Goal: Task Accomplishment & Management: Use online tool/utility

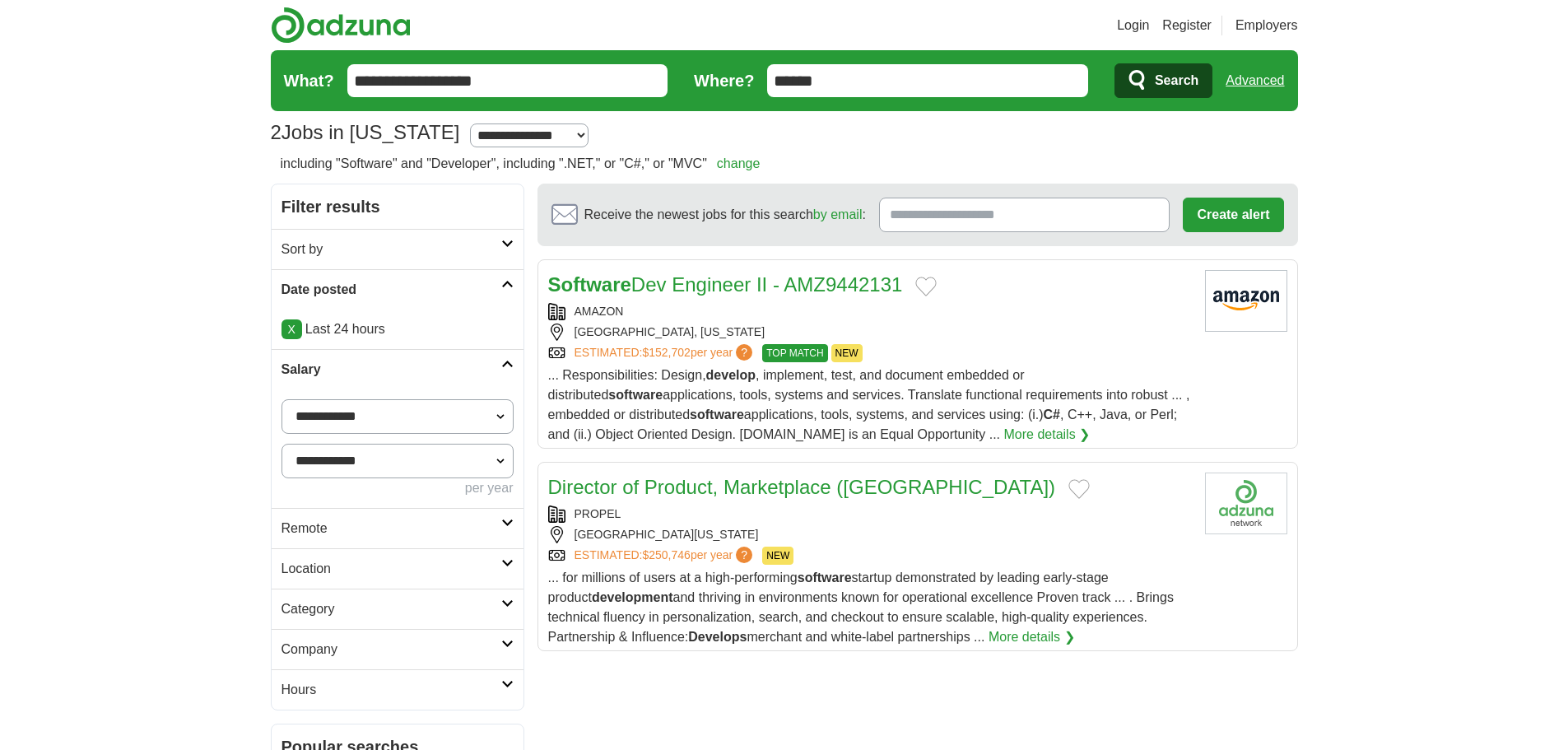
click at [1252, 77] on link "Advanced" at bounding box center [1255, 81] width 58 height 33
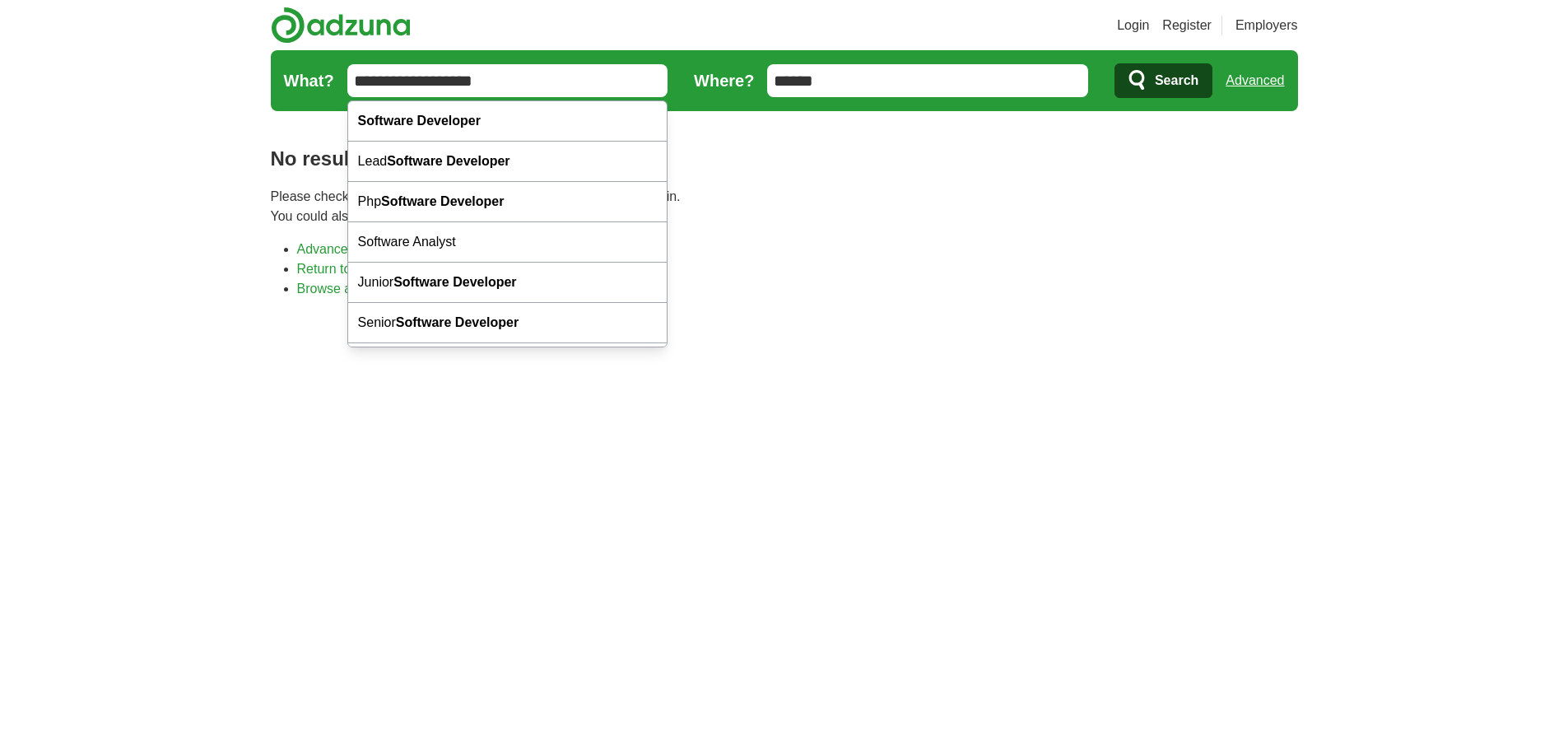
click at [428, 84] on input "**********" at bounding box center [508, 81] width 321 height 33
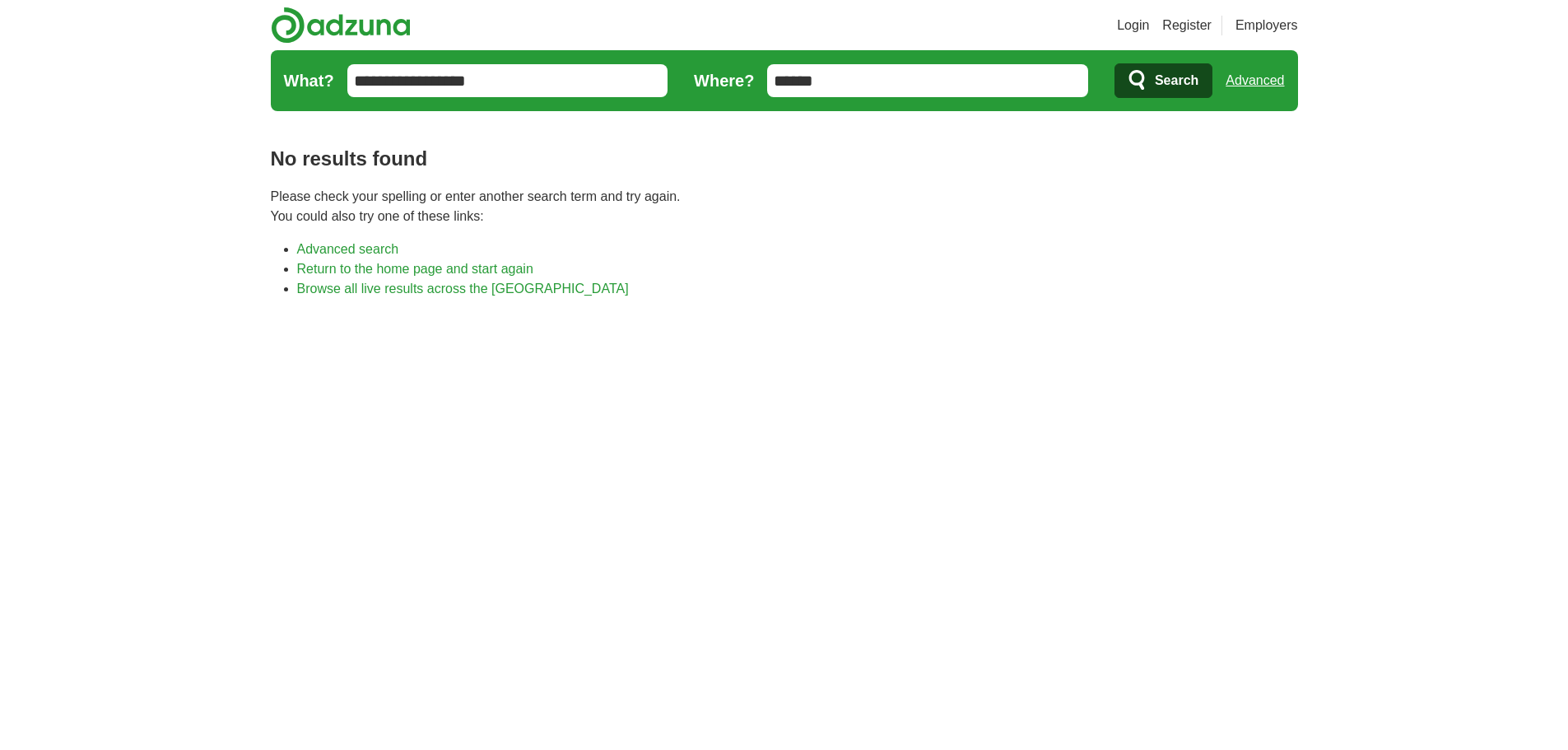
type input "**********"
click at [1147, 88] on icon "submit" at bounding box center [1138, 81] width 20 height 23
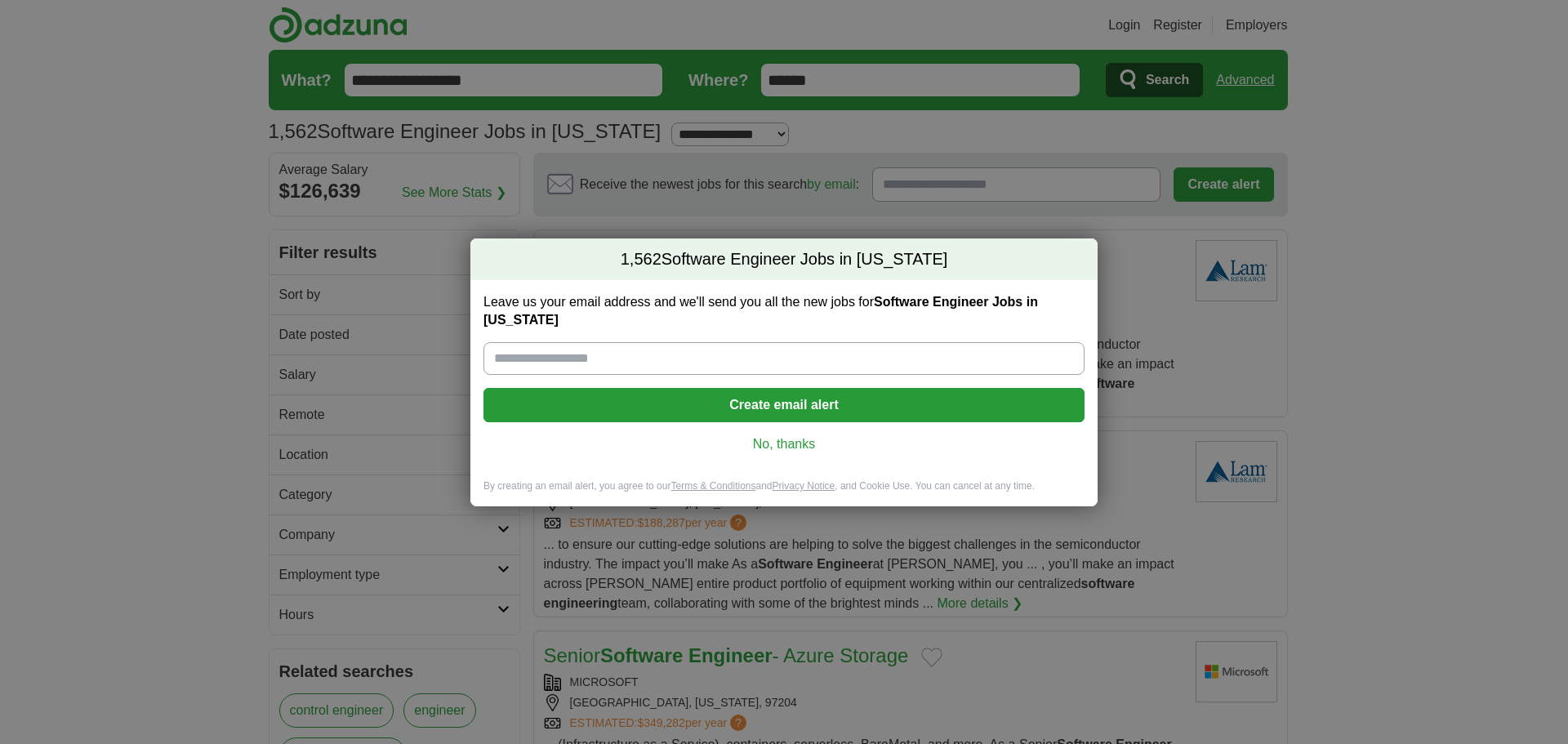
click at [768, 444] on link "No, thanks" at bounding box center [783, 444] width 575 height 18
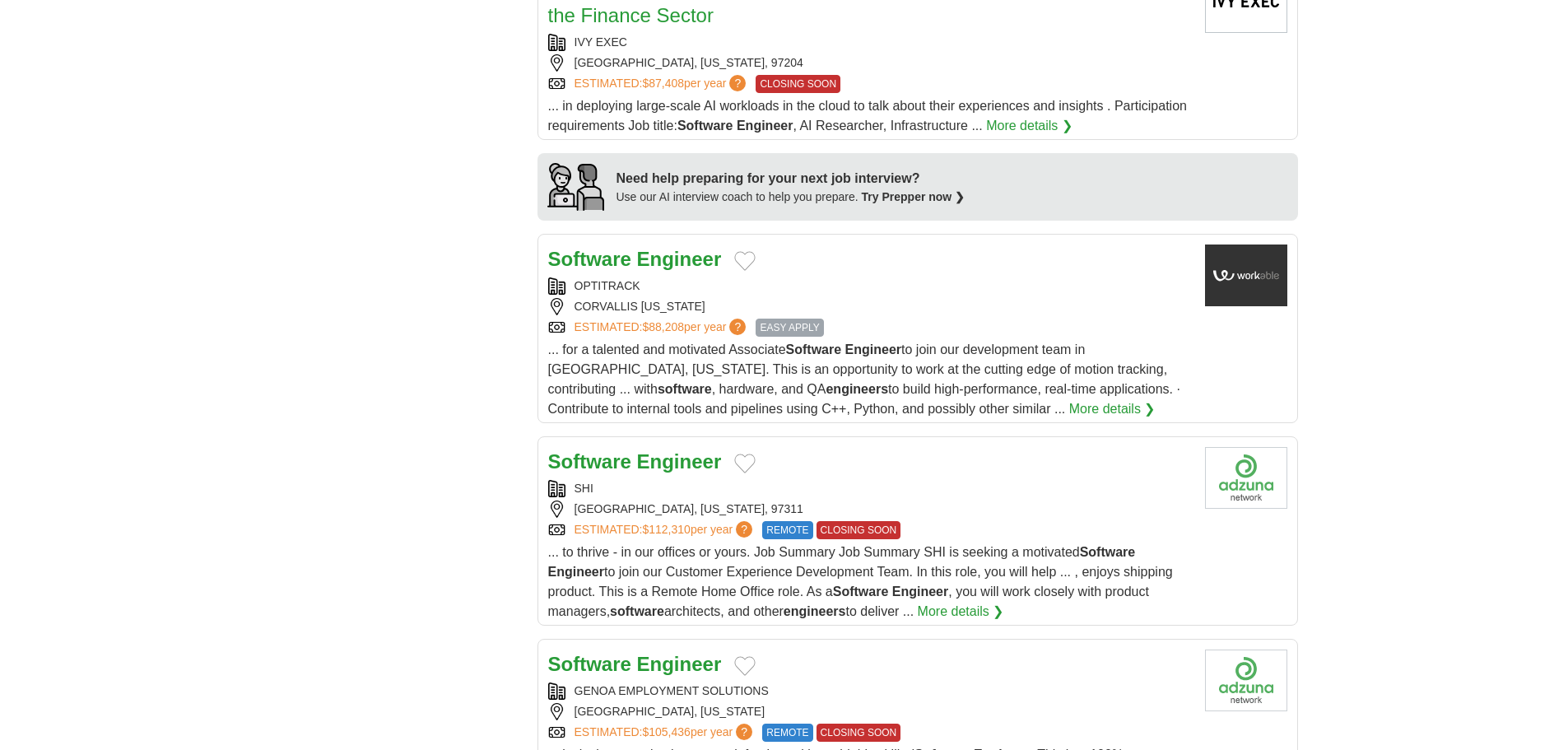
scroll to position [1481, 0]
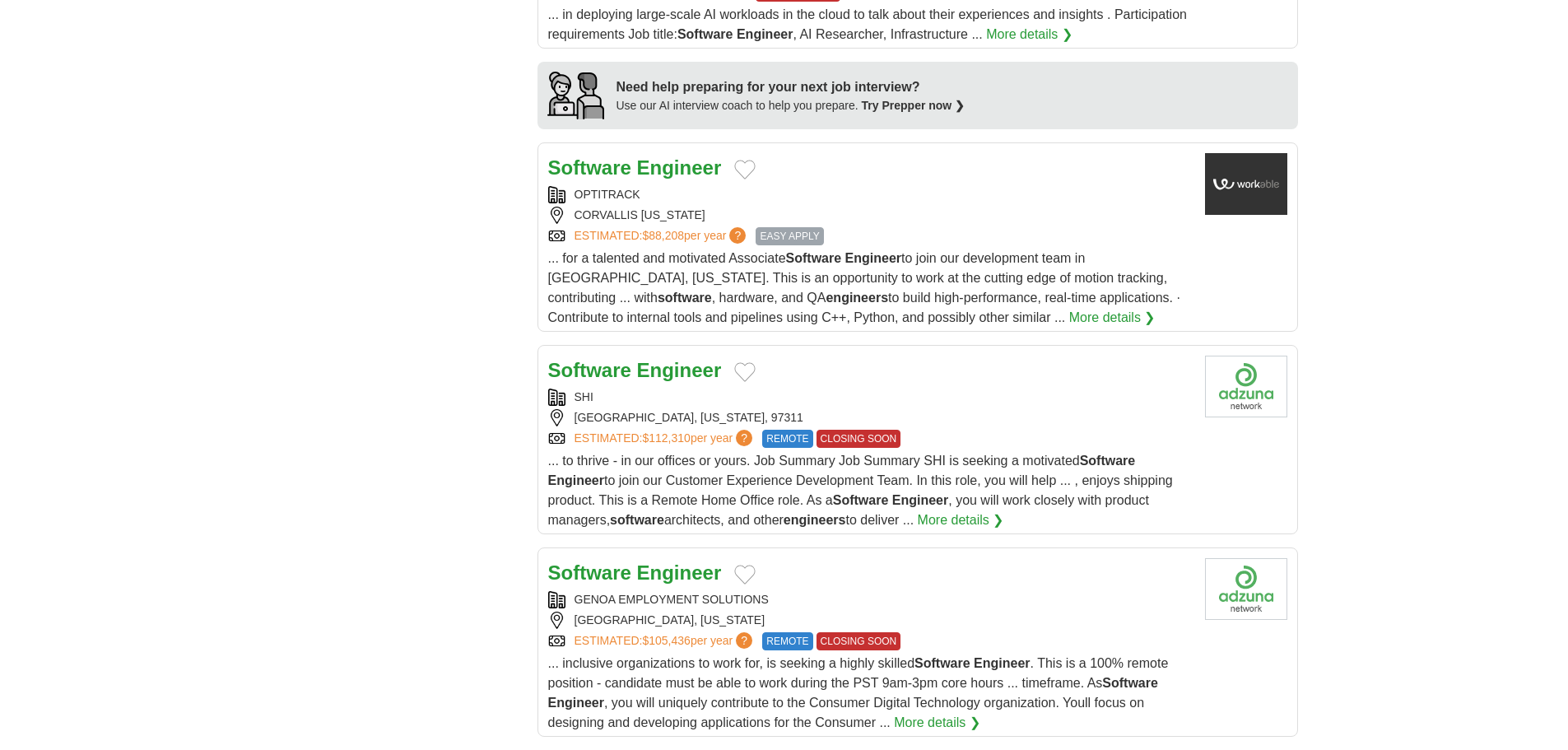
click at [713, 451] on div "... to thrive - in our offices or yours. Job Summary Job Summary SHI is seeking…" at bounding box center [870, 491] width 644 height 79
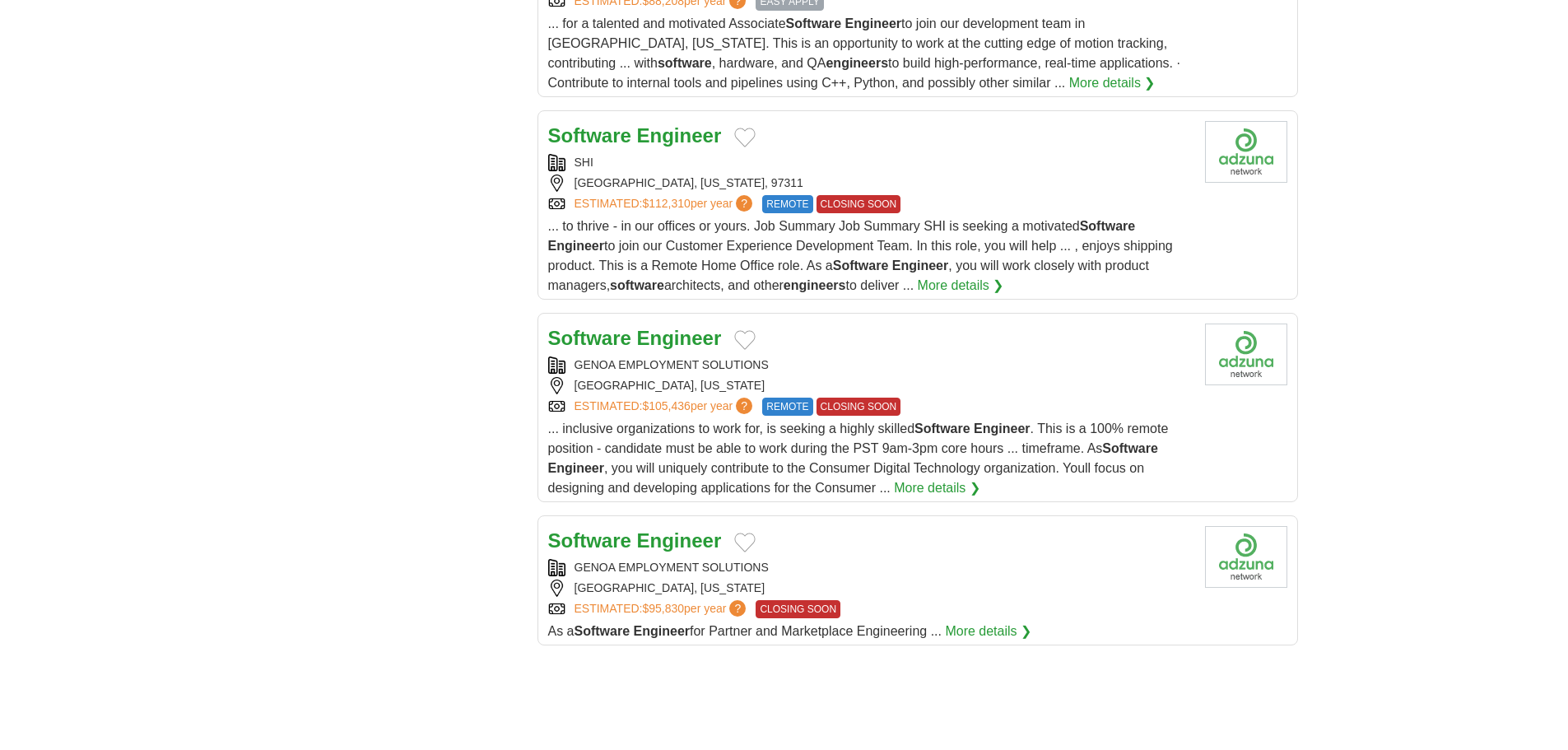
scroll to position [1811, 0]
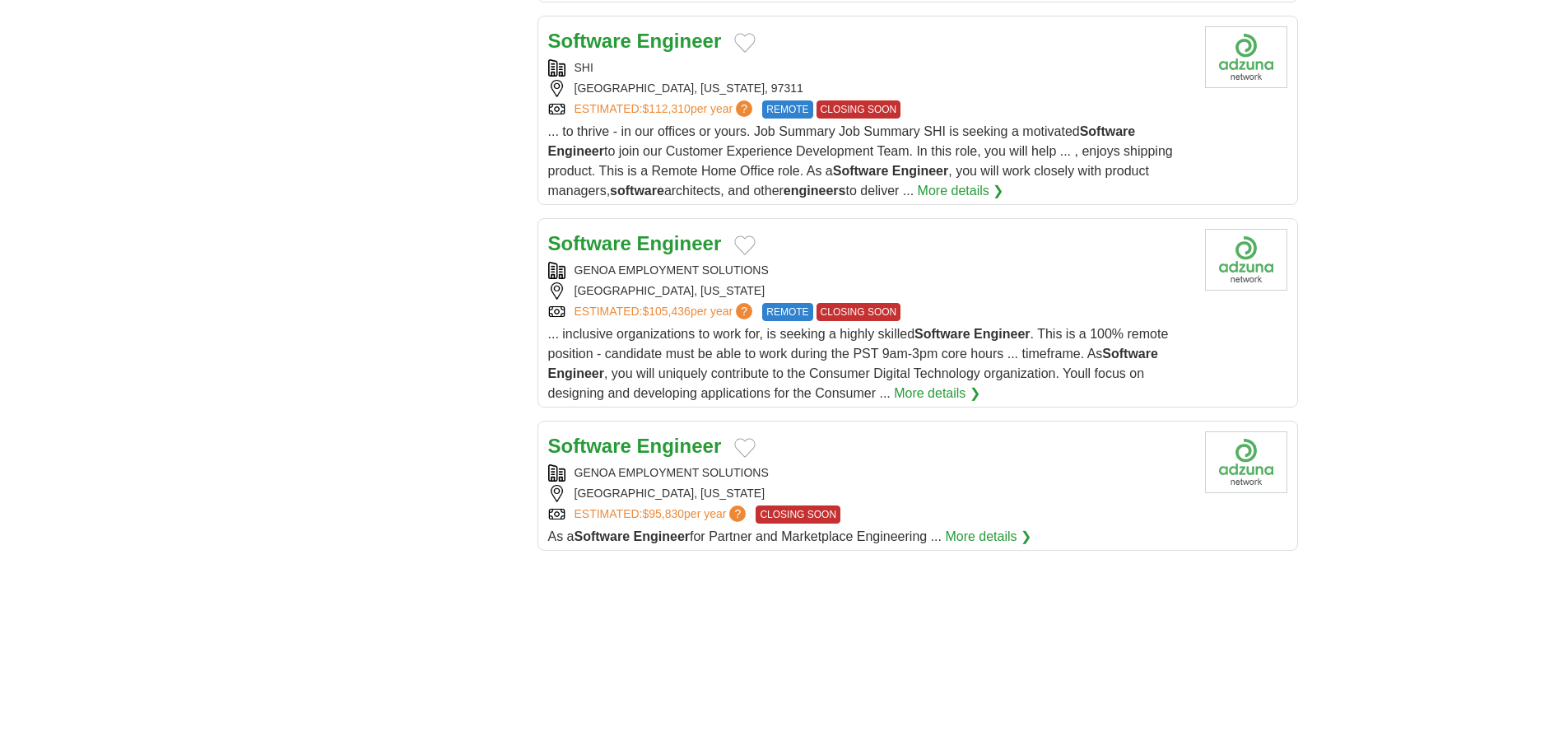
click at [957, 335] on span "... inclusive organizations to work for, is seeking a highly skilled Software E…" at bounding box center [858, 363] width 621 height 73
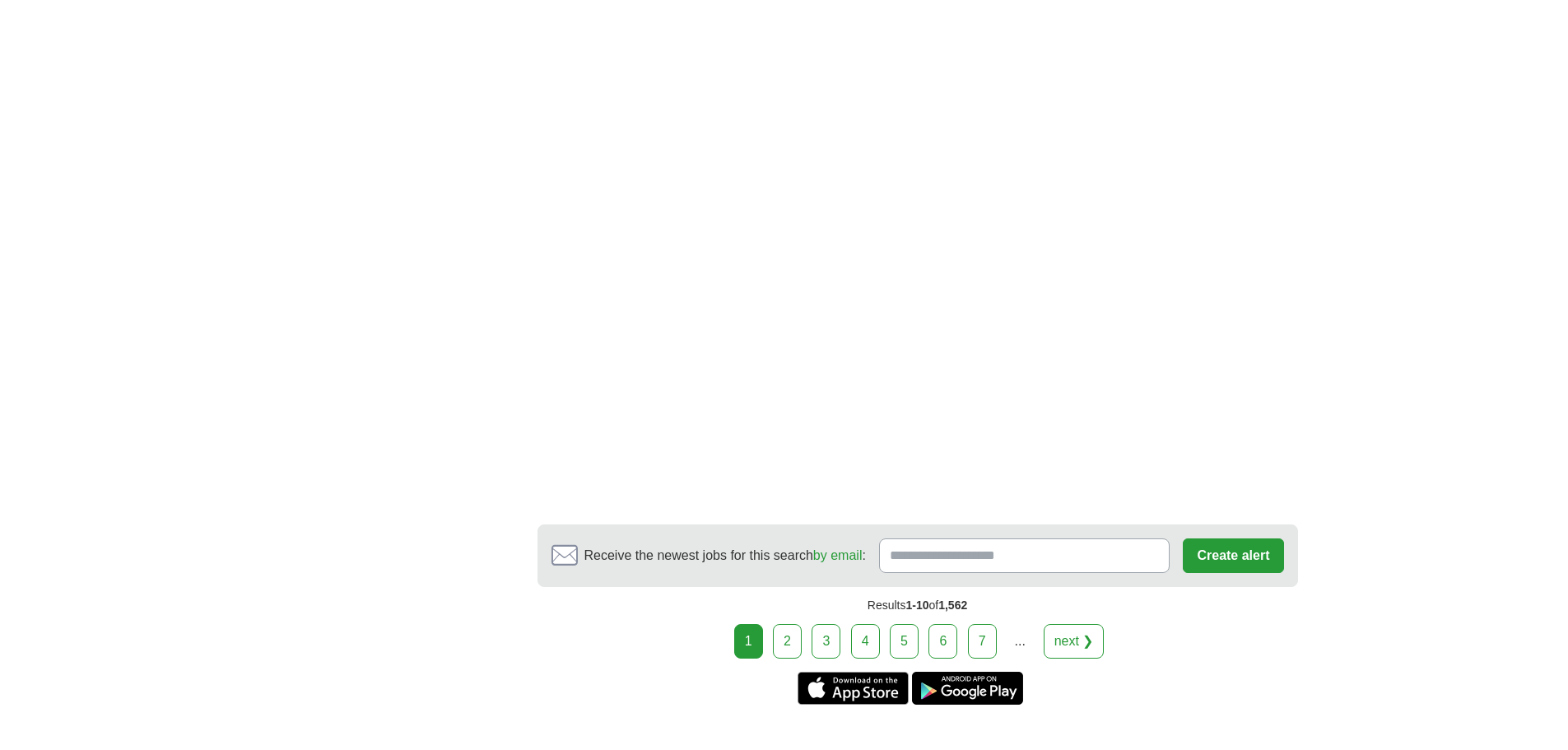
scroll to position [2716, 0]
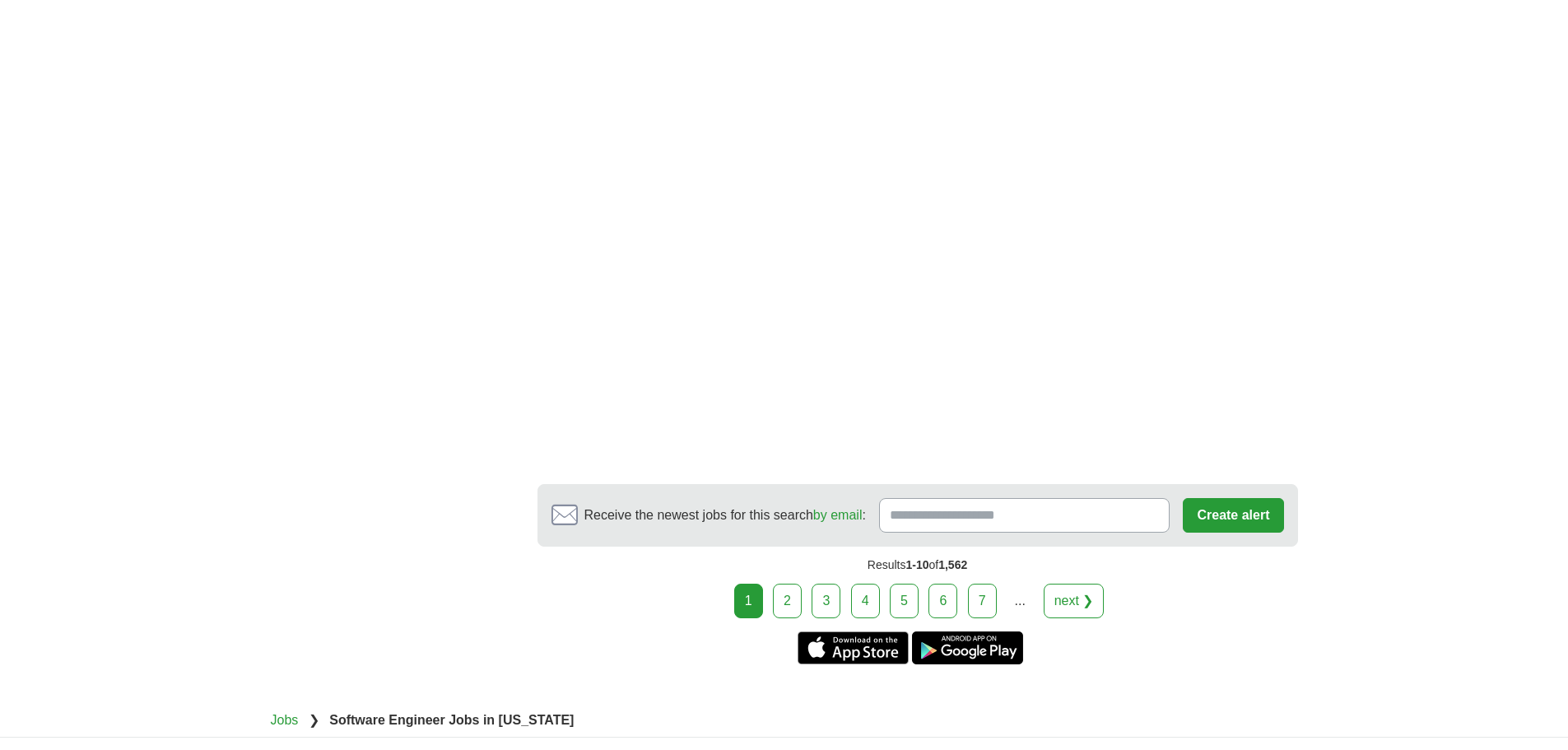
drag, startPoint x: 91, startPoint y: 0, endPoint x: 410, endPoint y: 317, distance: 449.7
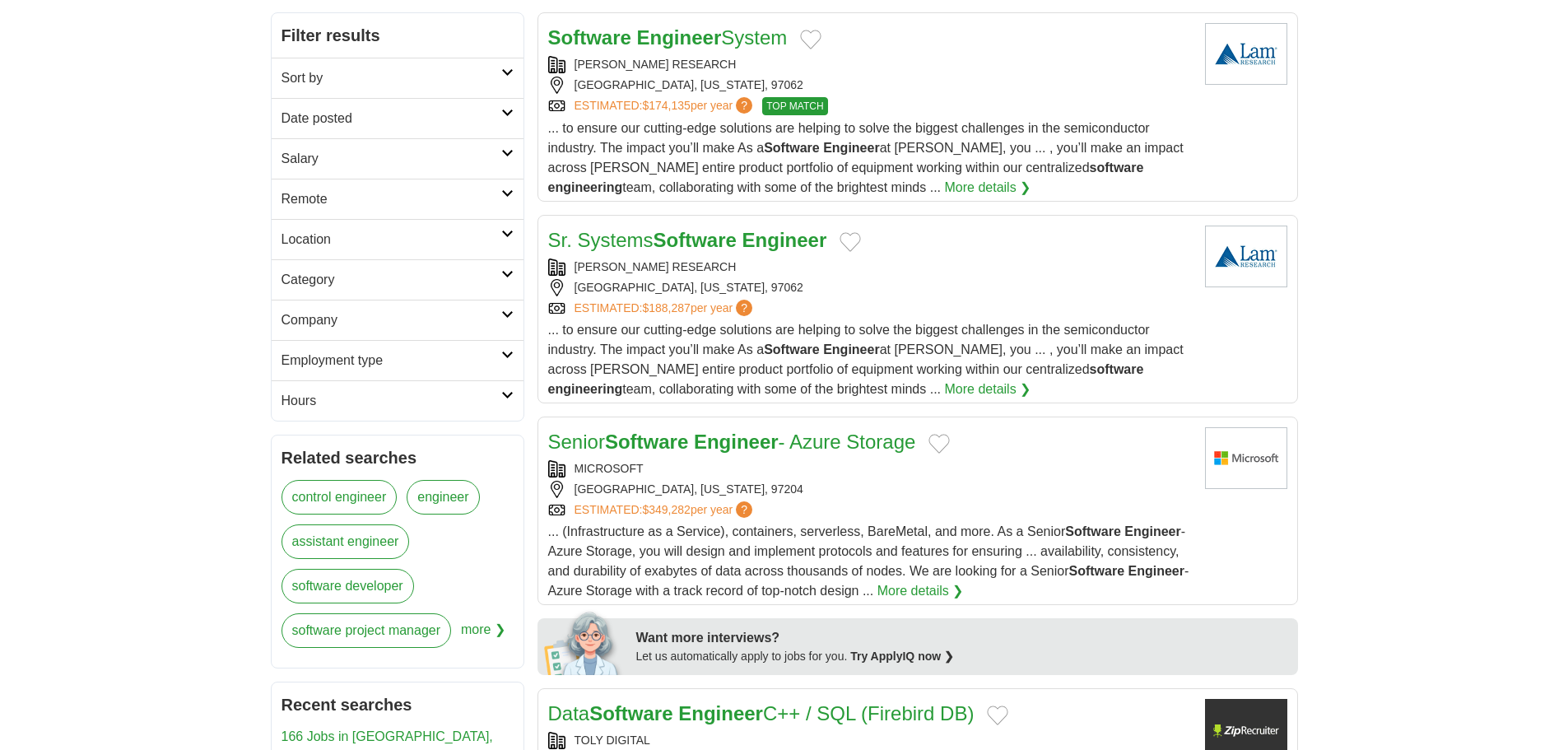
scroll to position [0, 0]
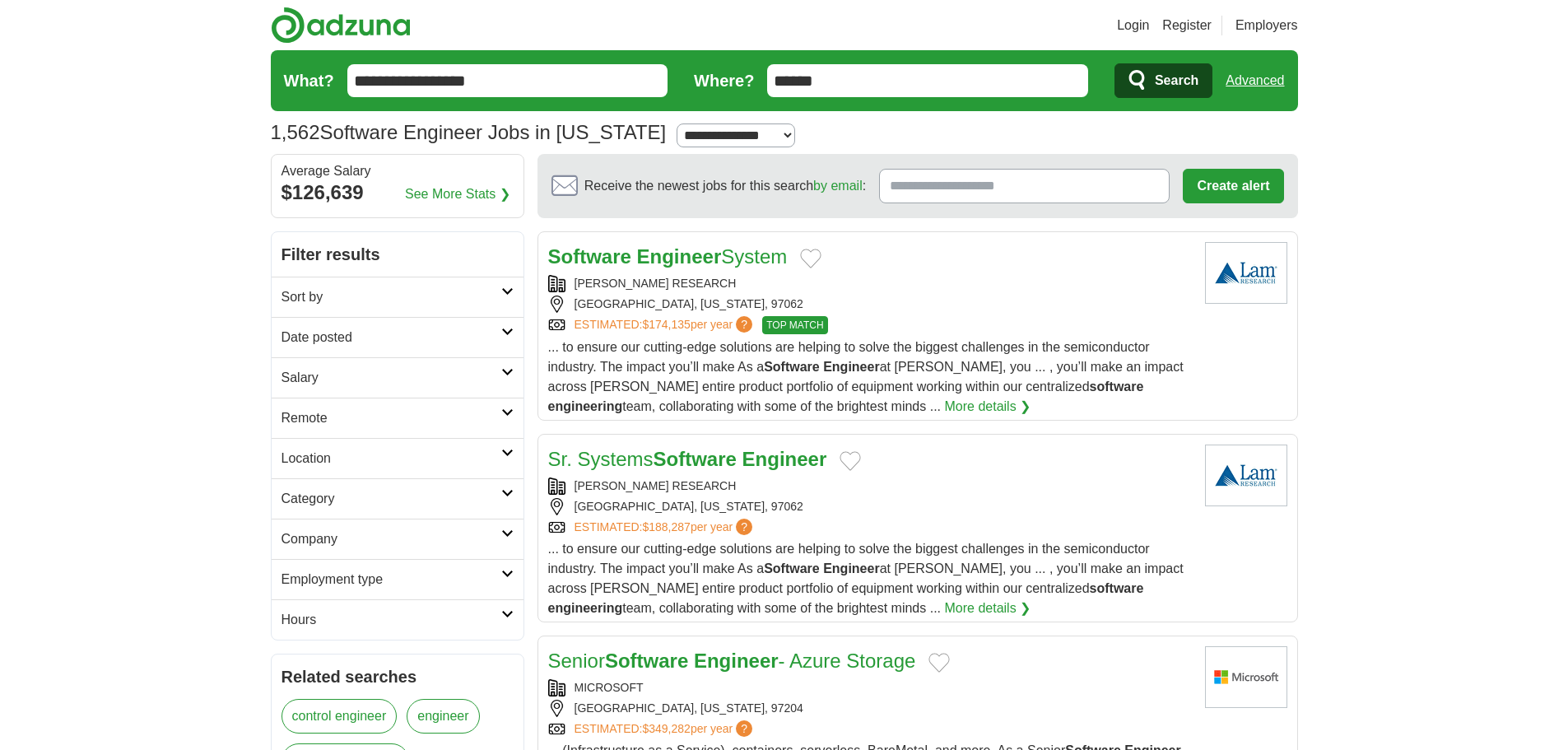
click at [518, 82] on input "**********" at bounding box center [508, 81] width 321 height 33
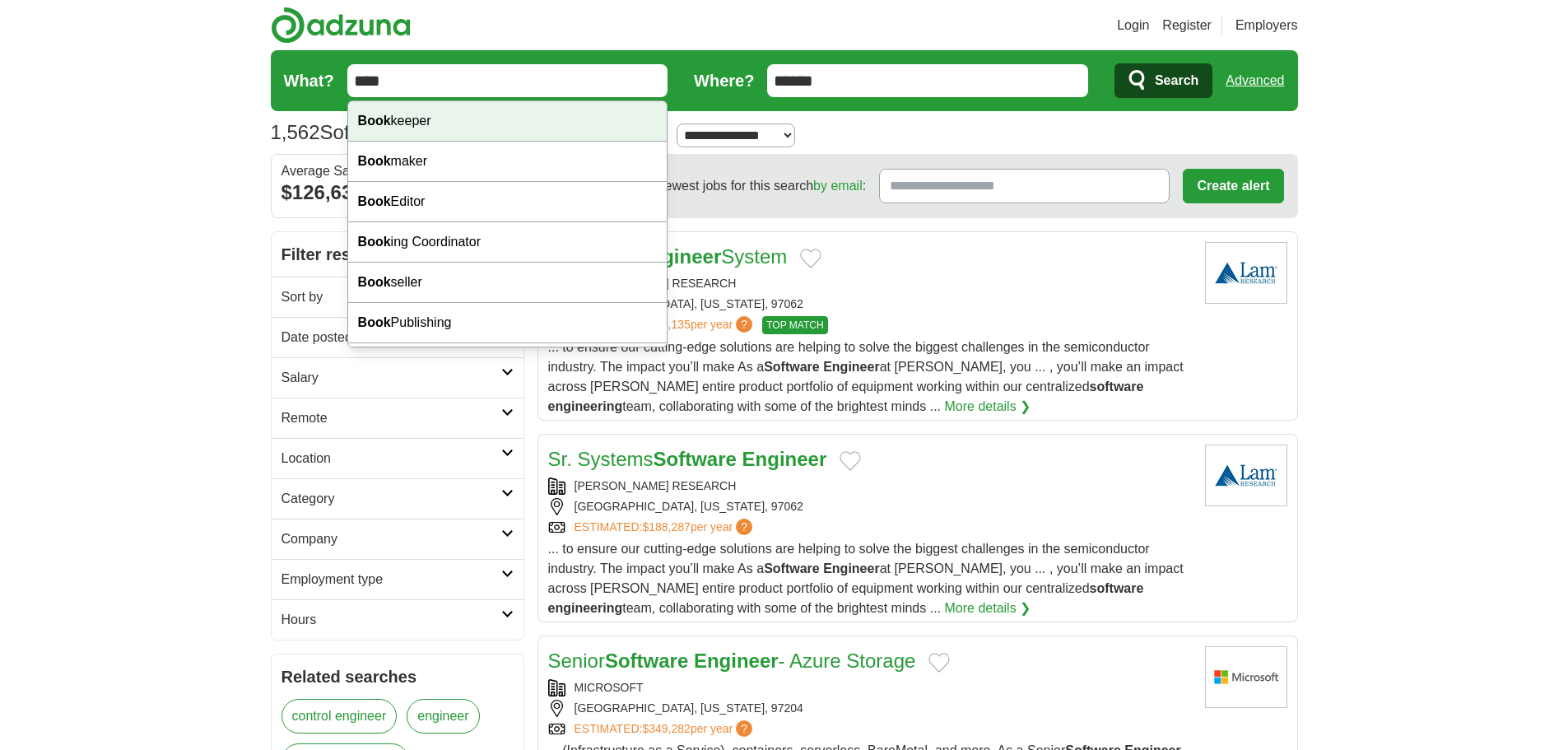
click at [444, 121] on div "Book keeper" at bounding box center [508, 121] width 319 height 40
type input "**********"
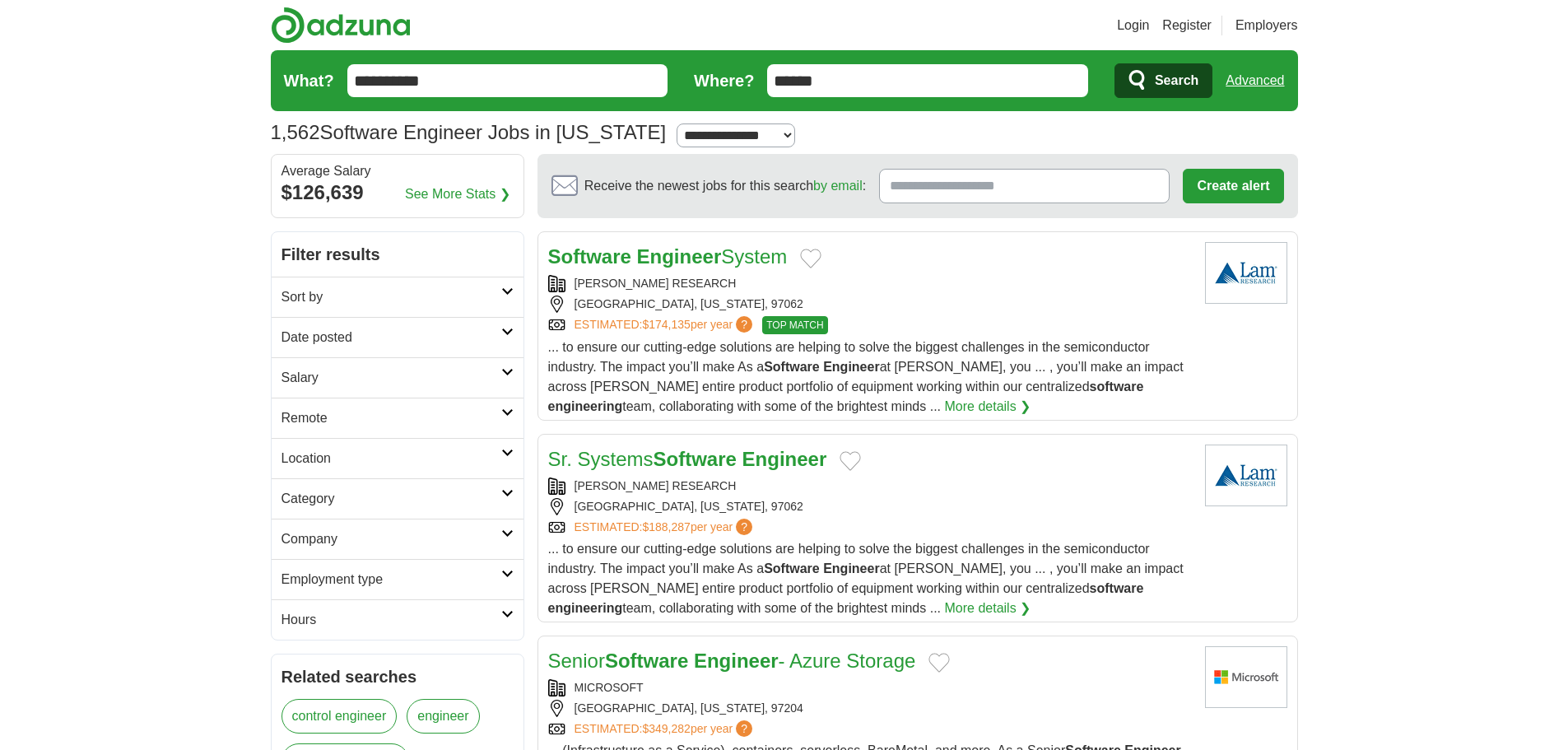
click at [1159, 82] on span "Search" at bounding box center [1177, 81] width 44 height 33
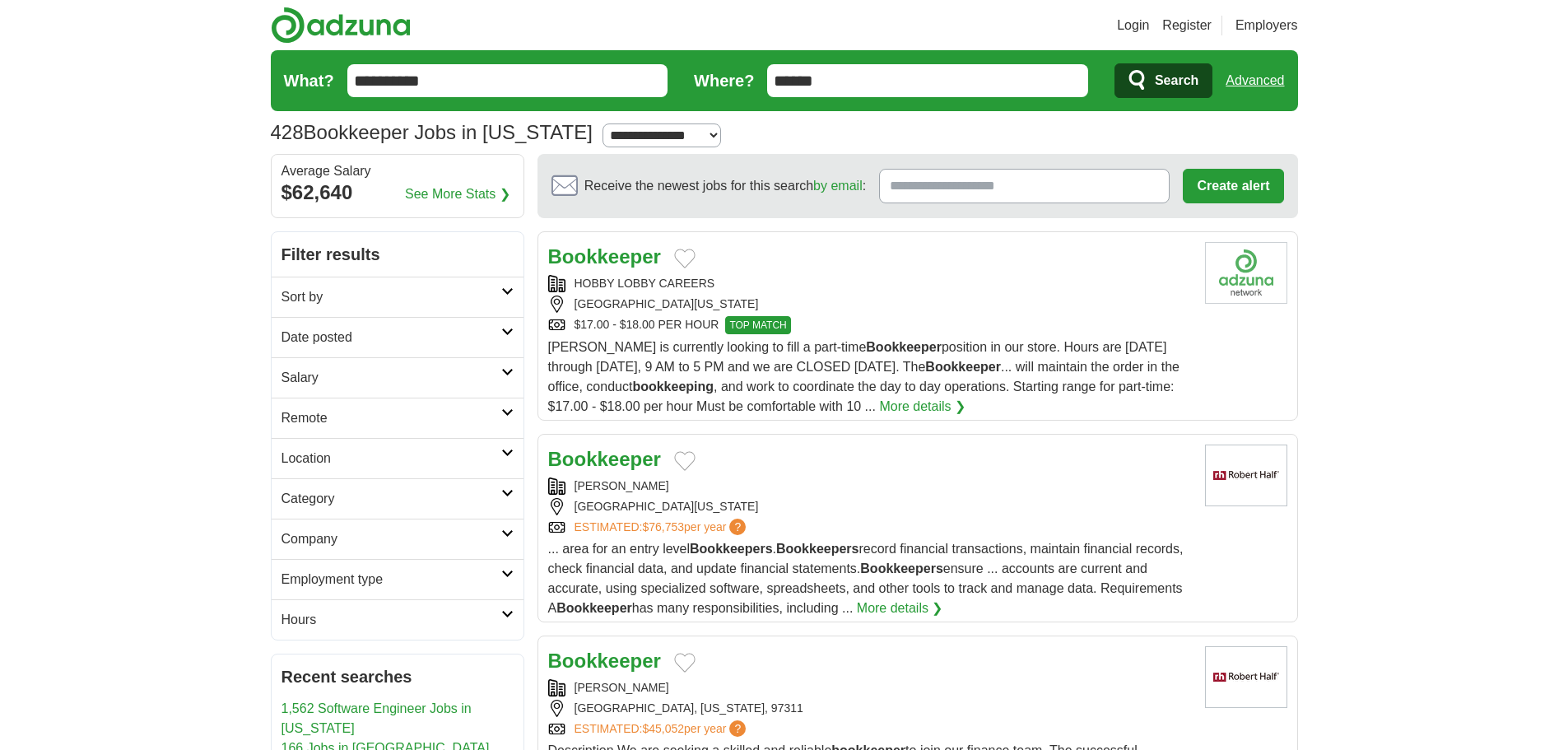
click at [714, 384] on strong "bookkeeping" at bounding box center [673, 386] width 82 height 14
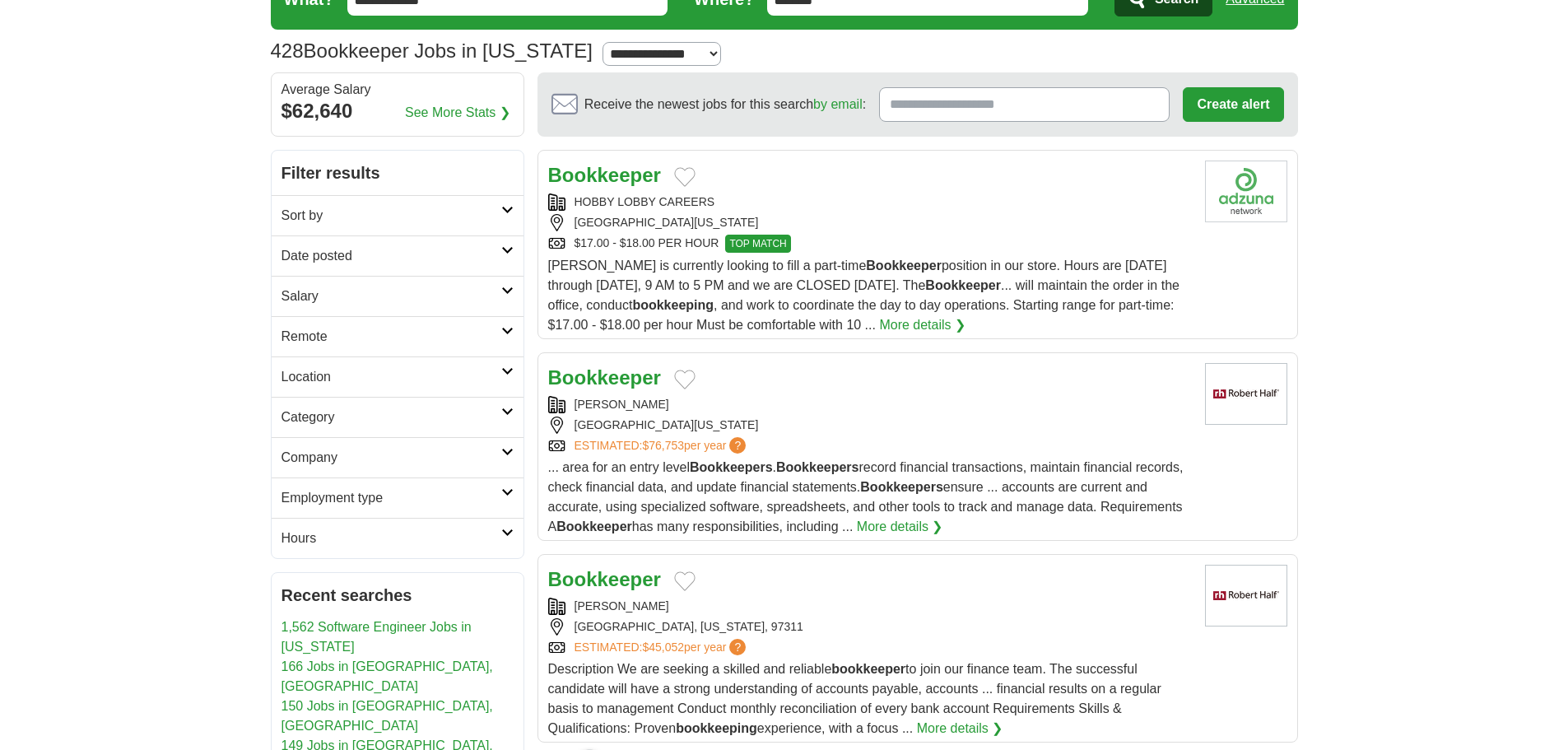
scroll to position [82, 0]
click at [893, 493] on span "... area for an entry level Bookkeepers . Bookkeepers record financial transact…" at bounding box center [866, 495] width 635 height 73
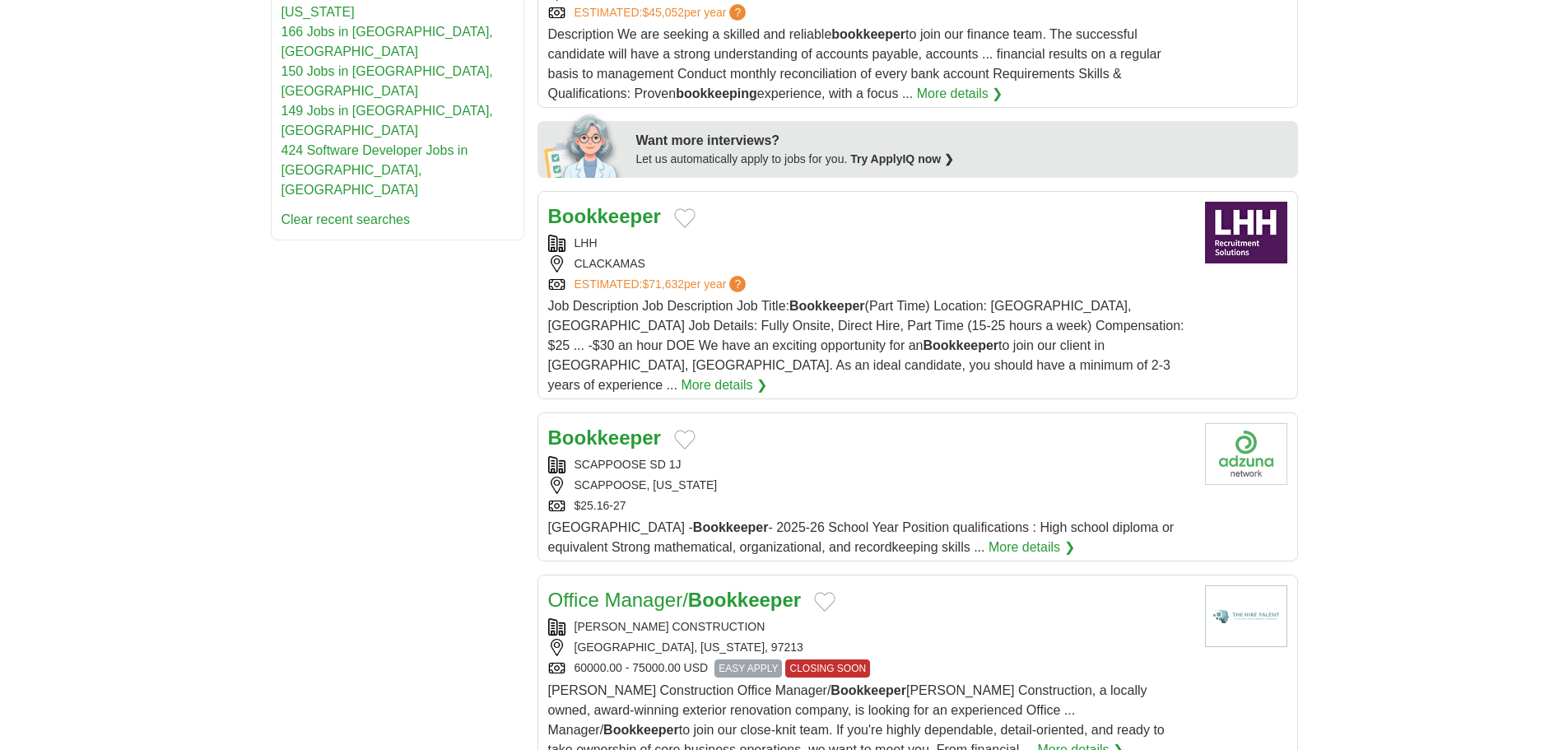
scroll to position [741, 0]
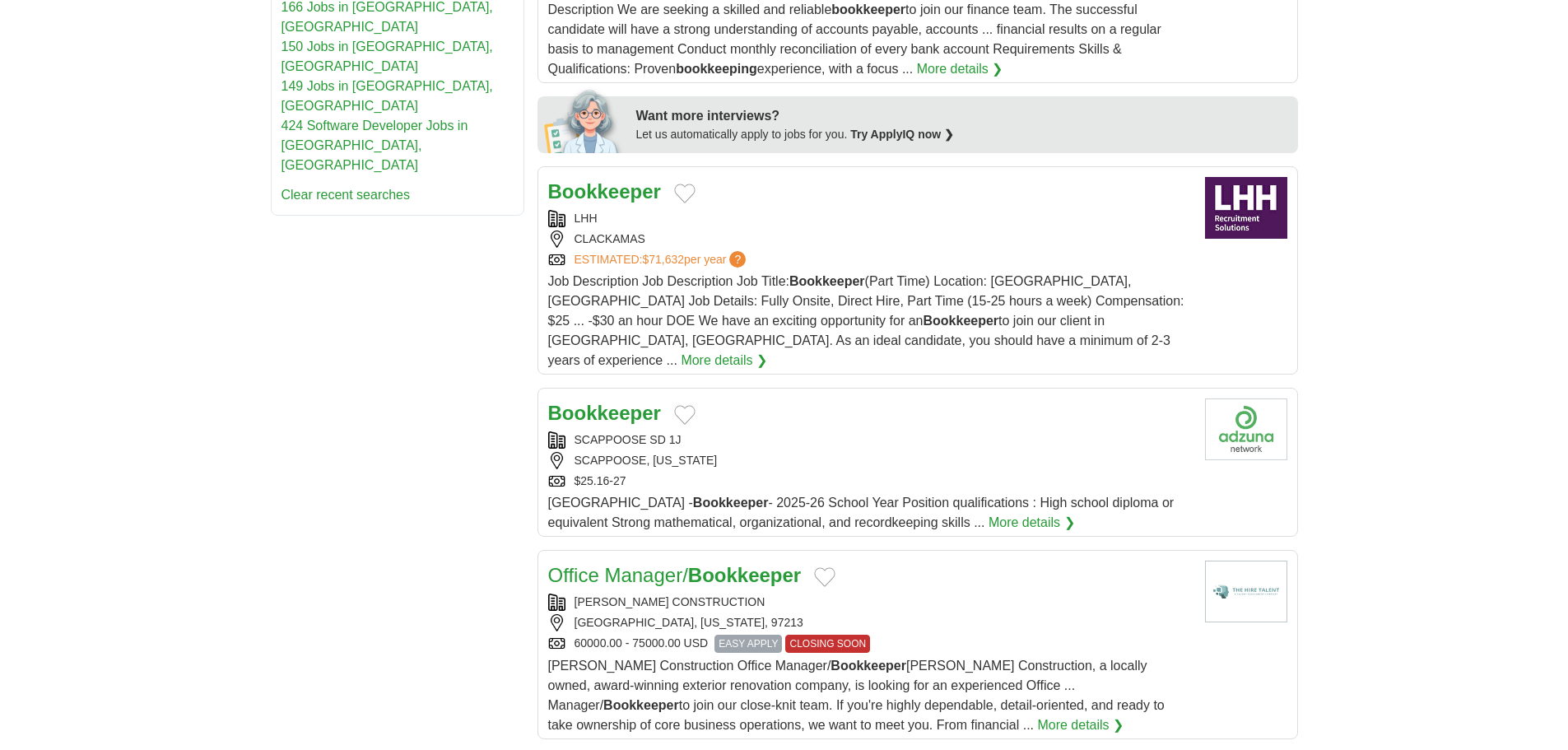
click at [916, 319] on span "Job Description Job Description Job Title: Bookkeeper (Part Time) Location: Cla…" at bounding box center [866, 320] width 636 height 93
drag, startPoint x: 916, startPoint y: 319, endPoint x: 145, endPoint y: 558, distance: 807.2
click at [145, 558] on body "Login Register Employers 428 Bookkeeper Jobs in Oregon Salary Salary Select a s…" at bounding box center [784, 699] width 1568 height 2881
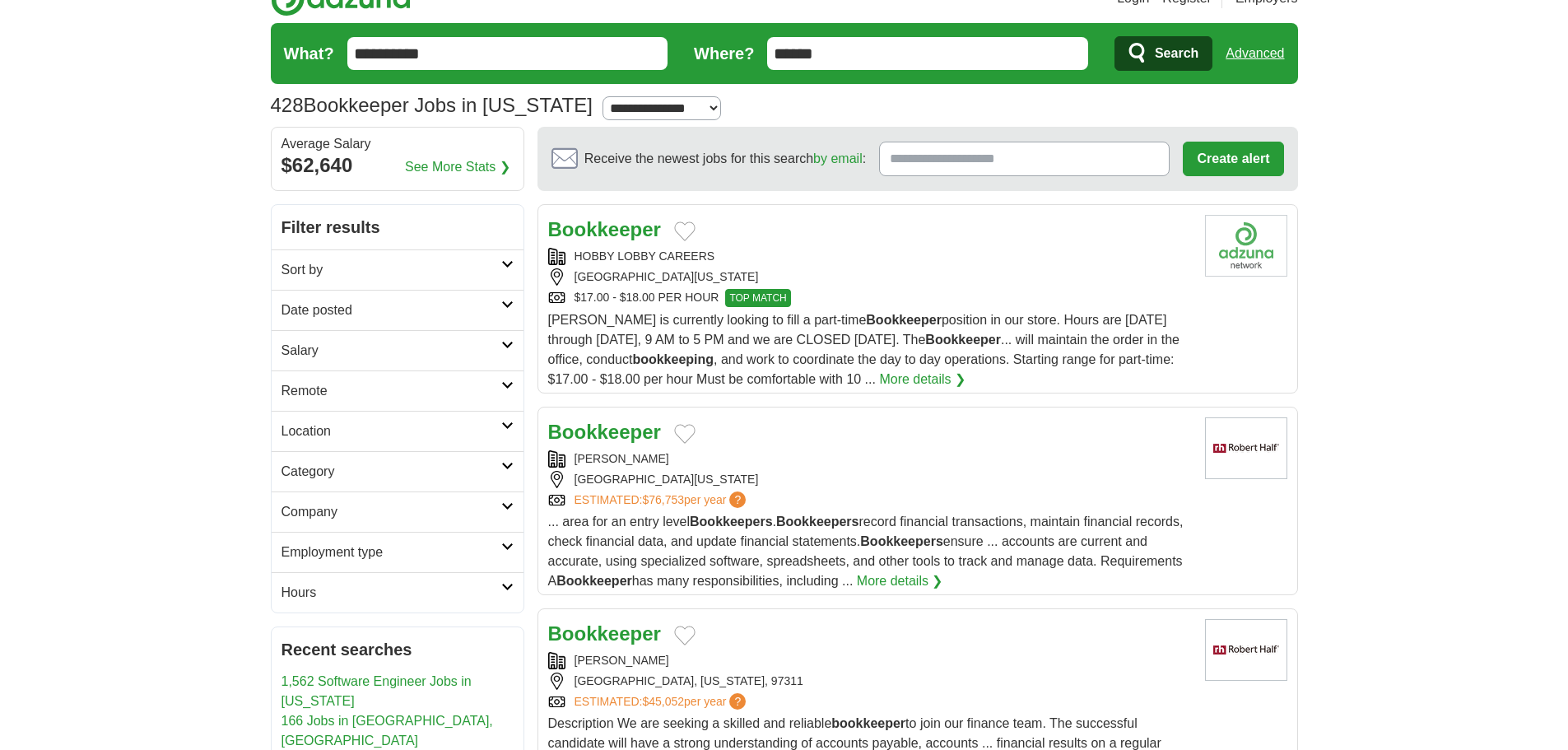
scroll to position [0, 0]
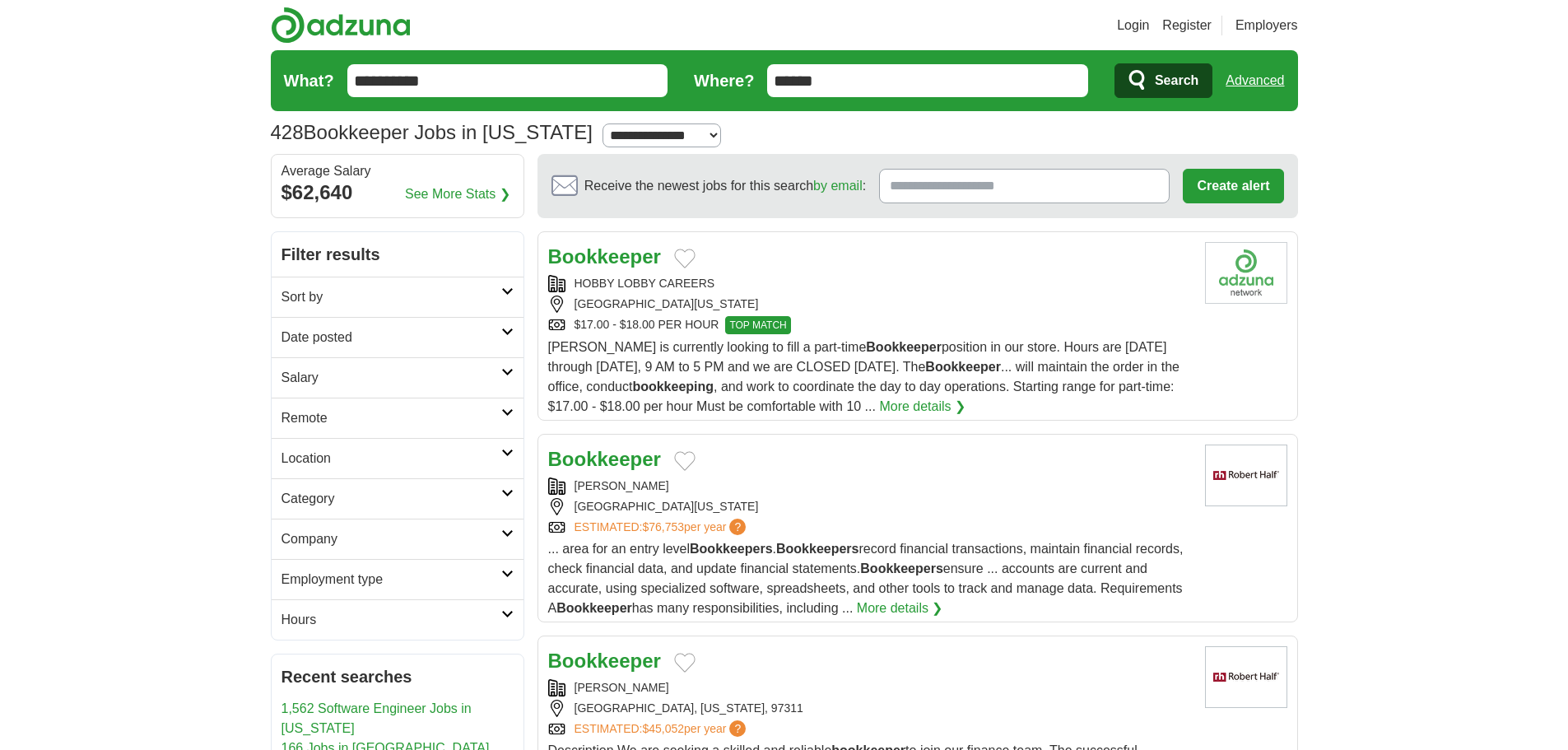
click at [552, 80] on input "**********" at bounding box center [508, 81] width 321 height 33
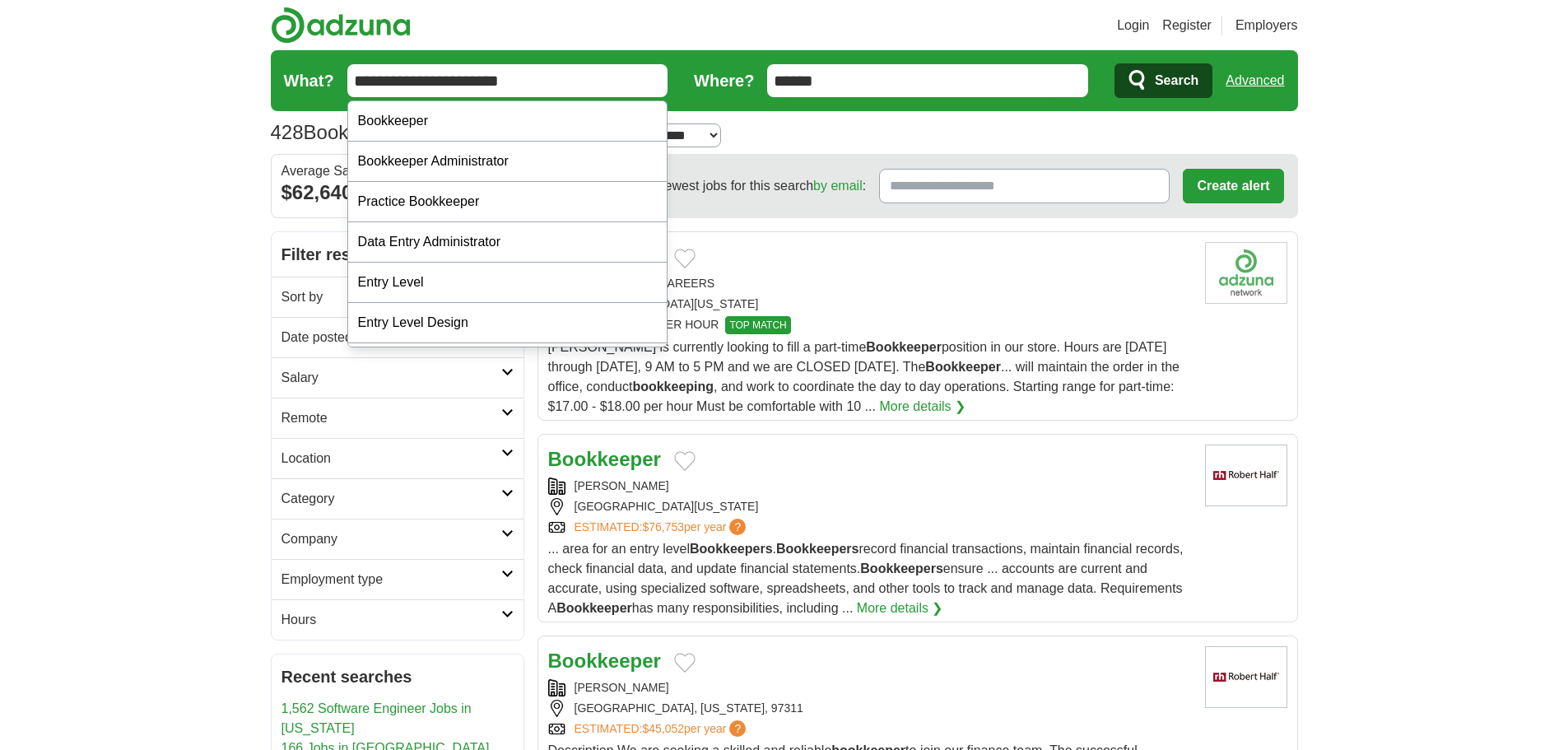
type input "**********"
click at [1115, 64] on button "Search" at bounding box center [1164, 81] width 98 height 34
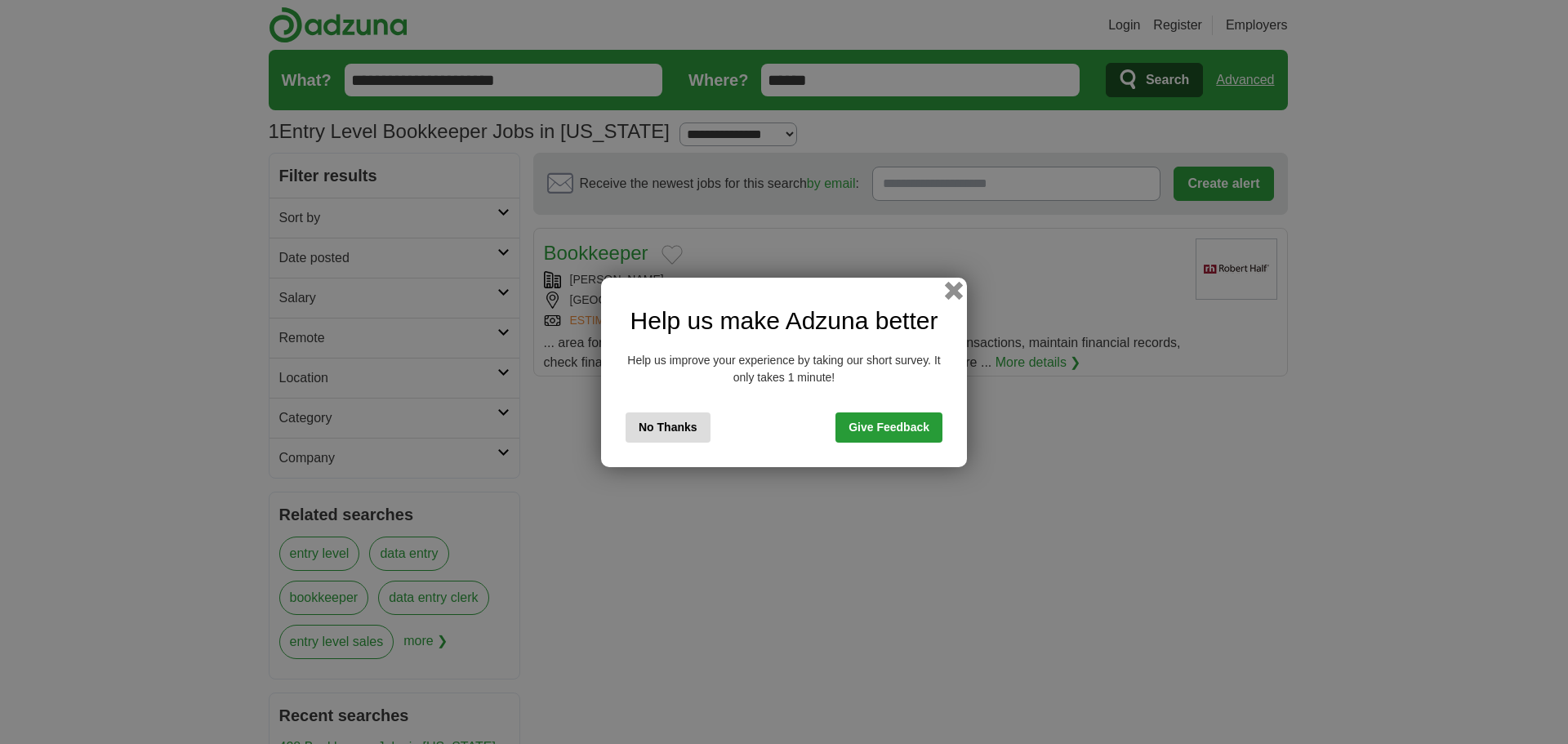
click at [954, 294] on button "button" at bounding box center [953, 289] width 18 height 18
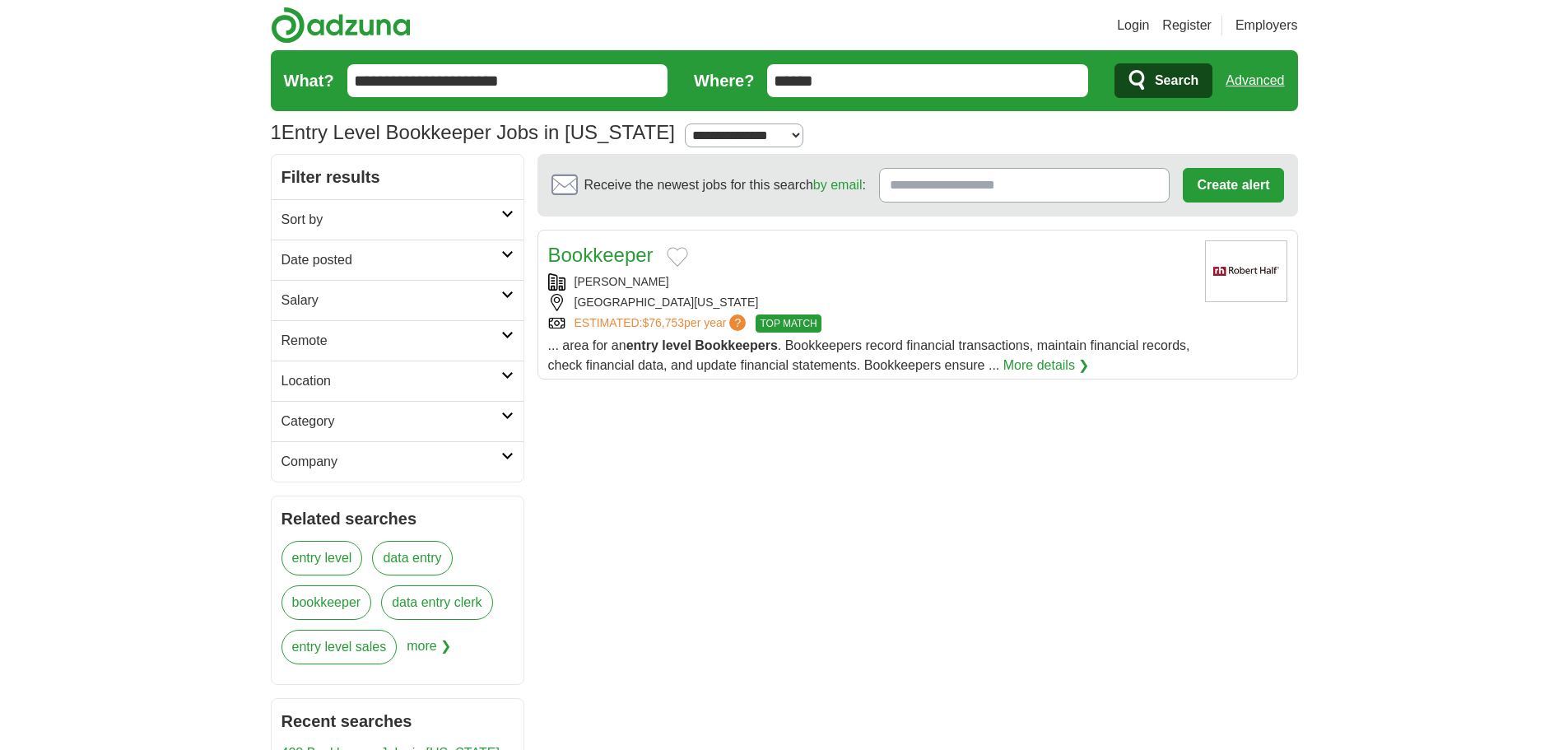
click at [1182, 82] on span "Search" at bounding box center [1177, 81] width 44 height 33
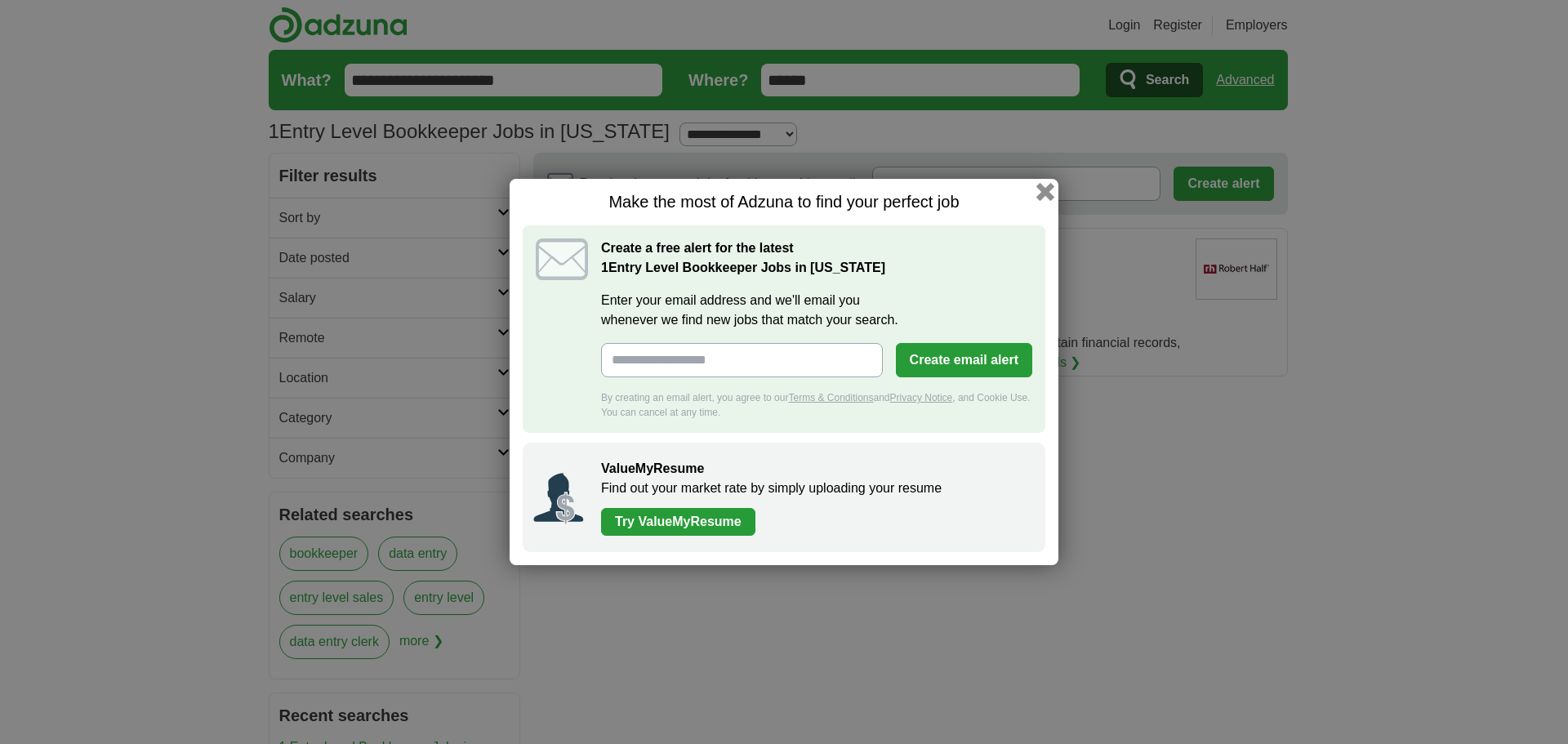
click at [1053, 192] on button "button" at bounding box center [1044, 192] width 18 height 18
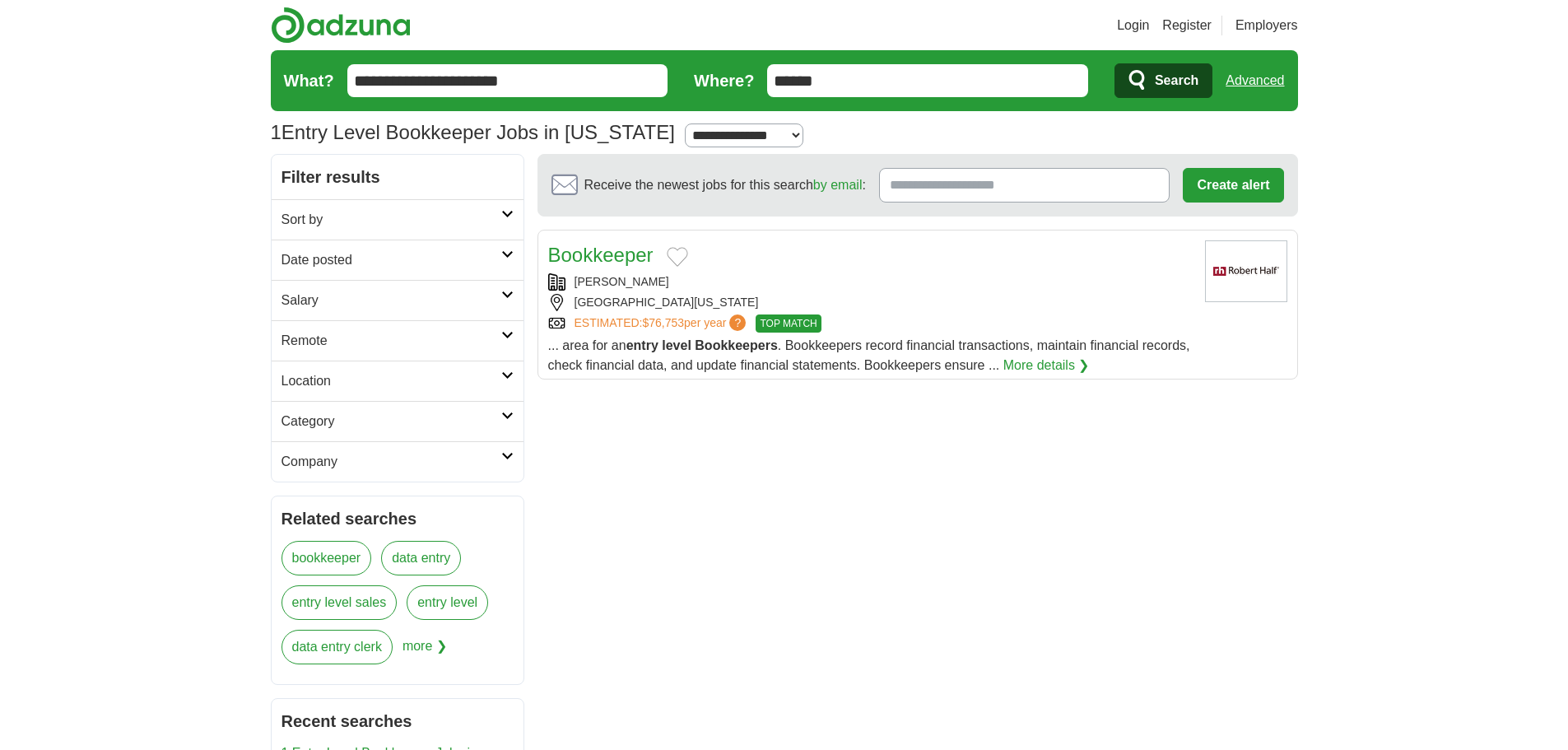
click at [819, 285] on div "[PERSON_NAME]" at bounding box center [870, 281] width 644 height 17
